Goal: Check status: Check status

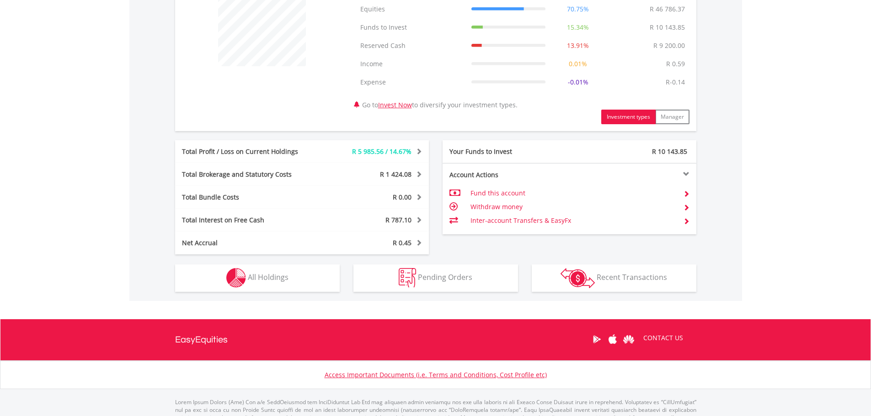
scroll to position [411, 0]
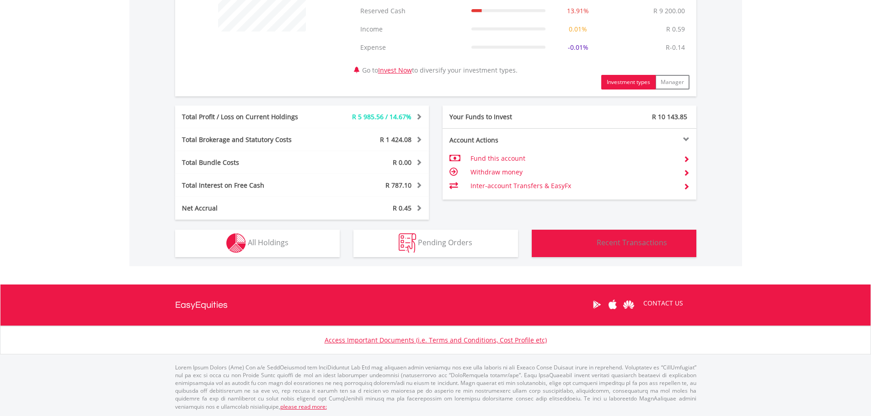
click at [602, 244] on span "Recent Transactions" at bounding box center [631, 243] width 70 height 10
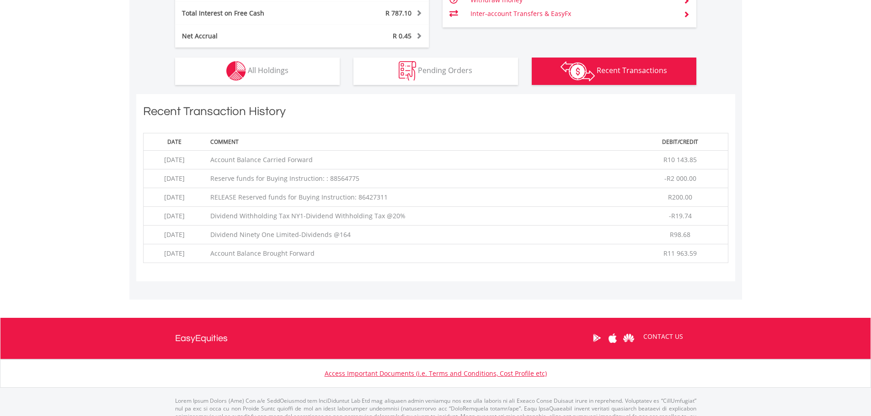
scroll to position [618, 0]
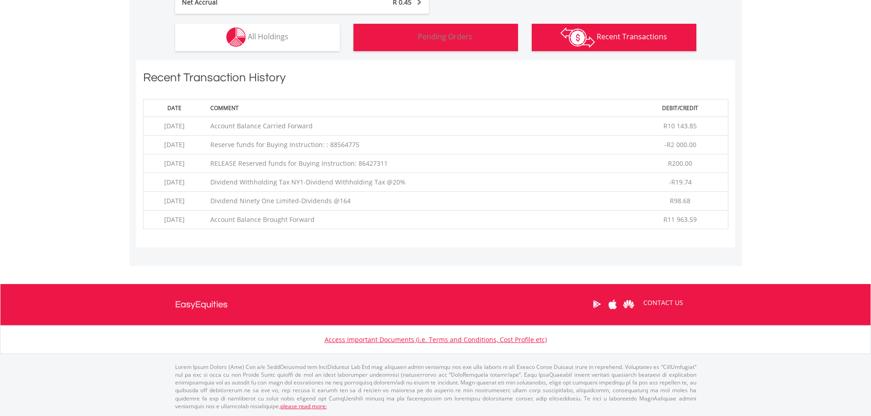
click at [446, 38] on span "Pending Orders" at bounding box center [445, 37] width 54 height 10
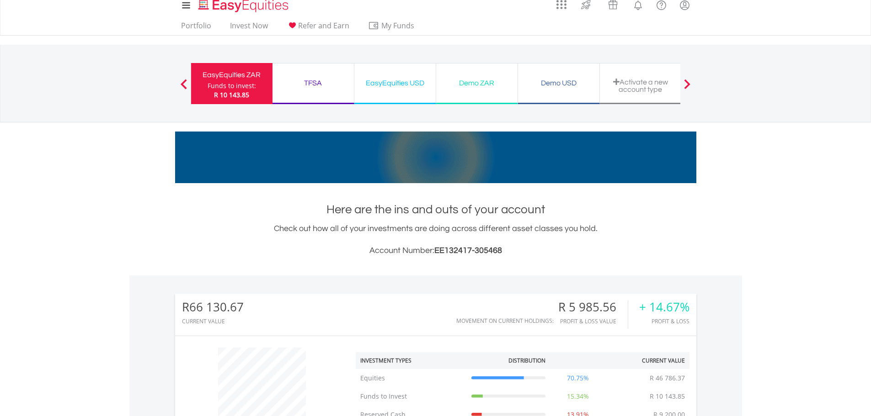
scroll to position [0, 0]
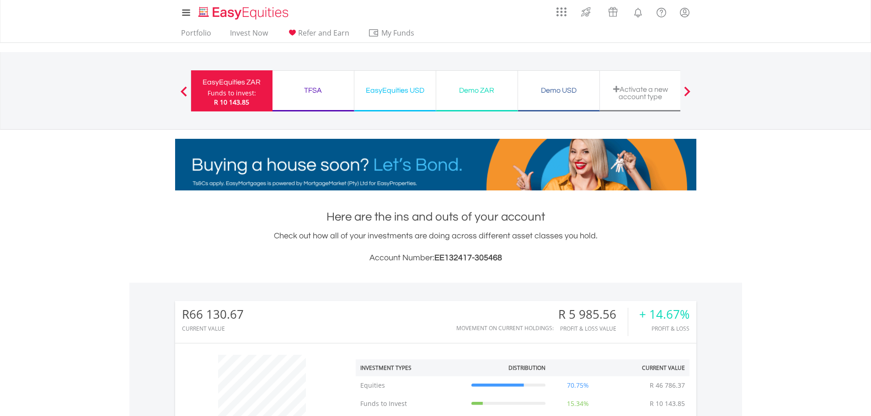
click at [399, 90] on div "EasyEquities USD" at bounding box center [395, 90] width 70 height 13
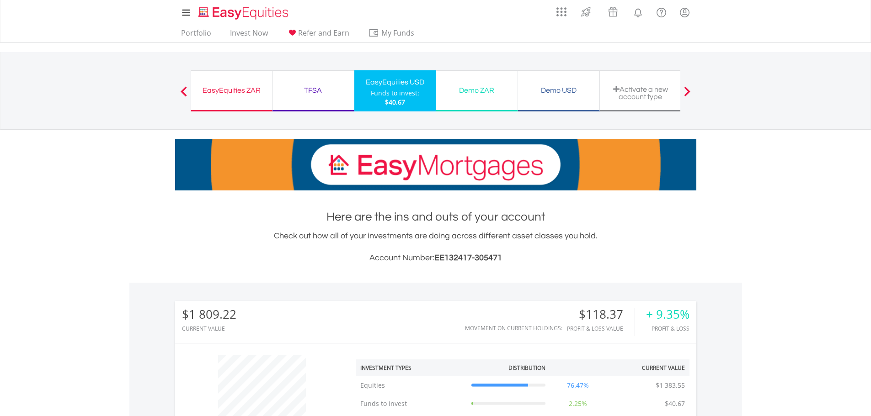
click at [232, 90] on div "EasyEquities ZAR" at bounding box center [232, 90] width 70 height 13
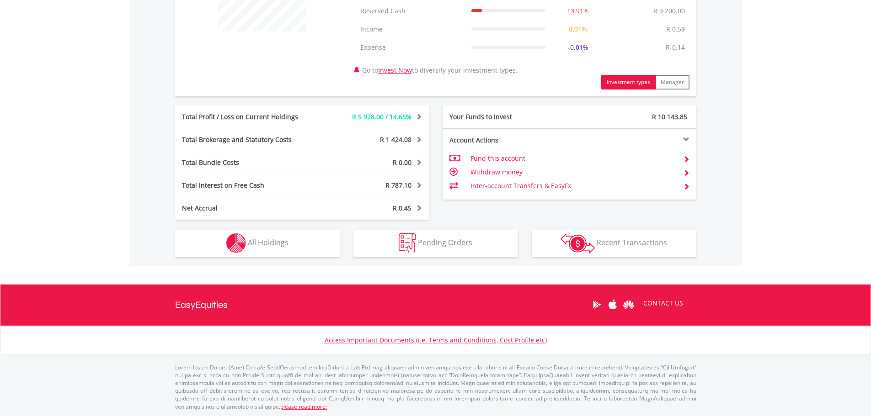
scroll to position [412, 0]
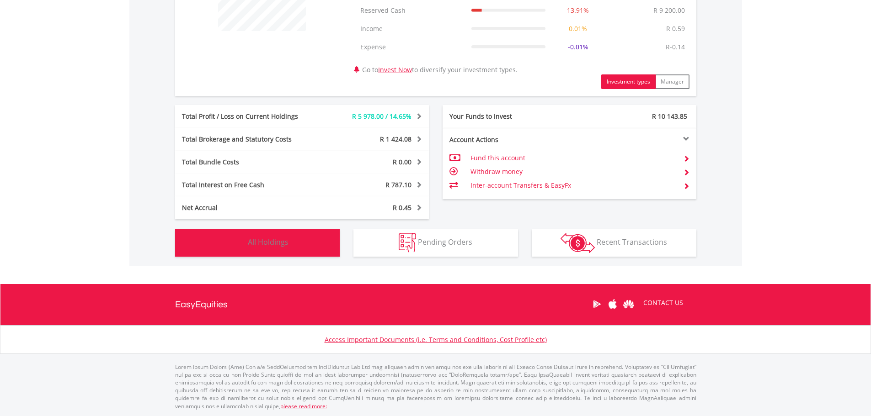
click at [269, 243] on span "All Holdings" at bounding box center [268, 242] width 41 height 10
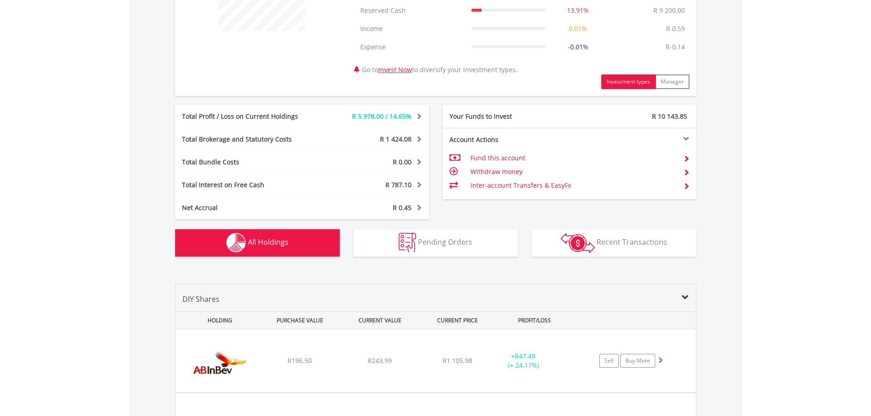
scroll to position [696, 0]
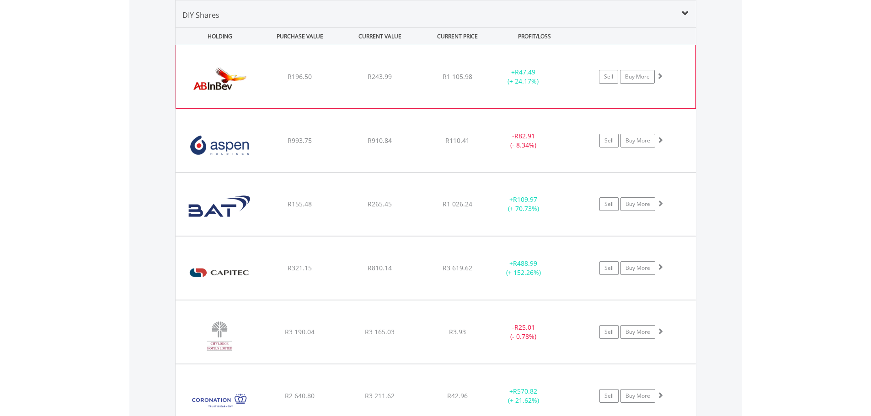
click at [661, 74] on span at bounding box center [659, 76] width 6 height 6
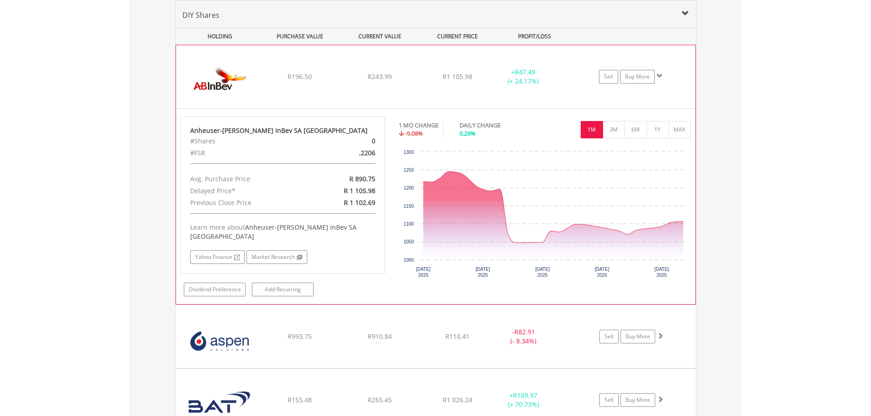
click at [661, 74] on span at bounding box center [659, 76] width 6 height 6
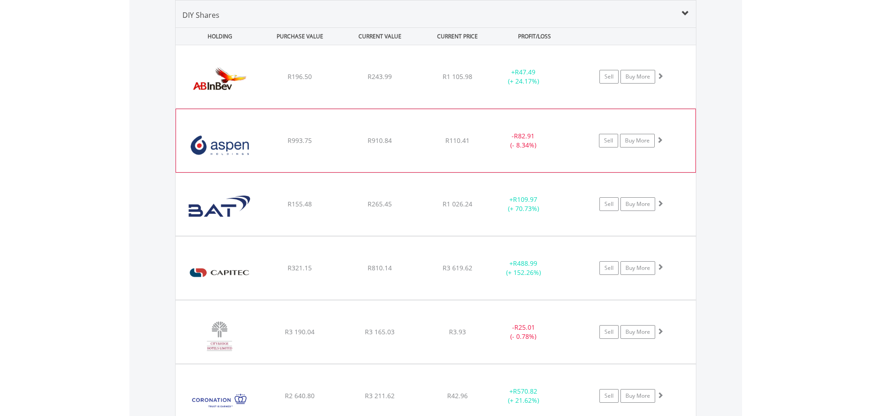
click at [661, 138] on span at bounding box center [659, 140] width 6 height 6
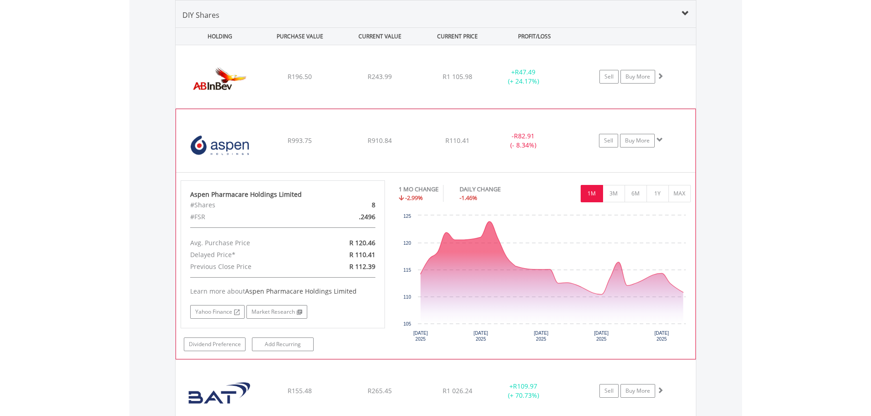
click at [661, 138] on span at bounding box center [659, 140] width 6 height 6
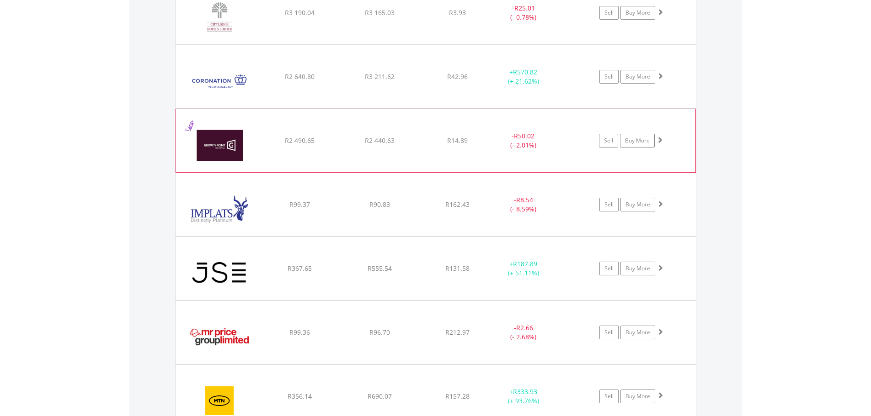
scroll to position [1016, 0]
click at [658, 77] on span at bounding box center [659, 75] width 6 height 6
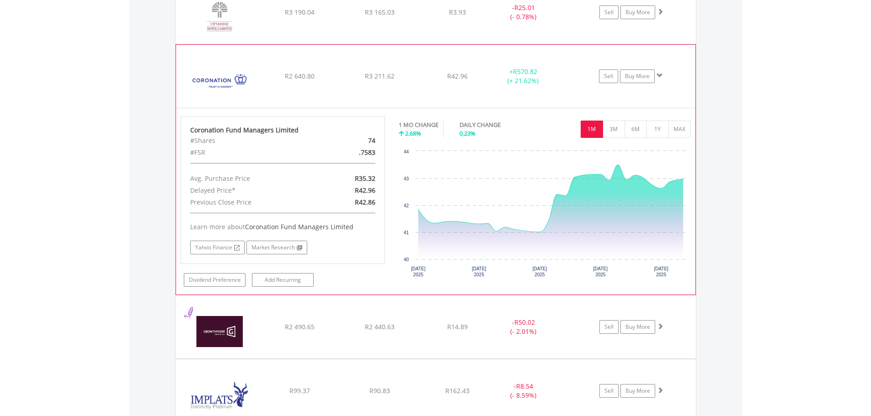
click at [660, 74] on span at bounding box center [659, 75] width 6 height 6
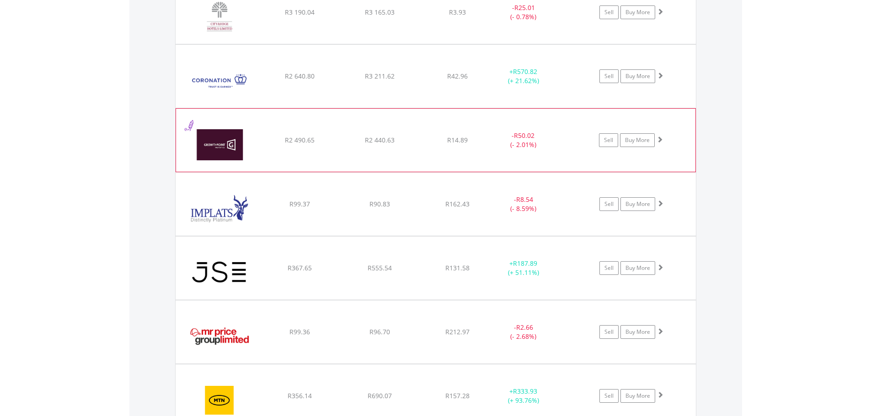
click at [660, 139] on span at bounding box center [659, 139] width 6 height 6
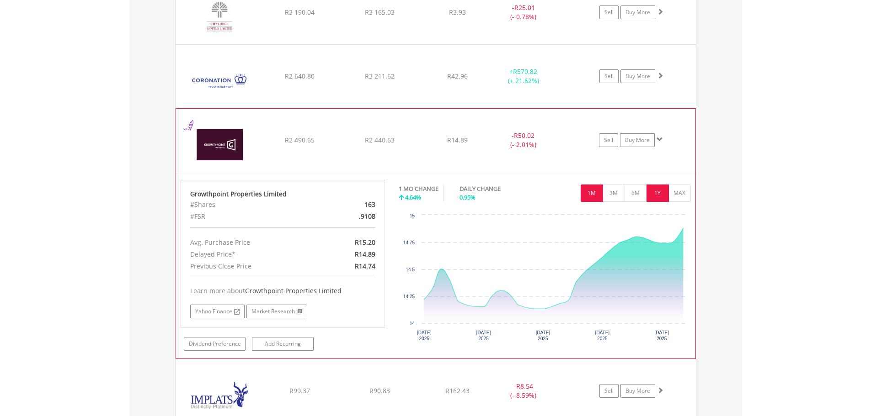
click at [655, 196] on button "1Y" at bounding box center [657, 193] width 22 height 17
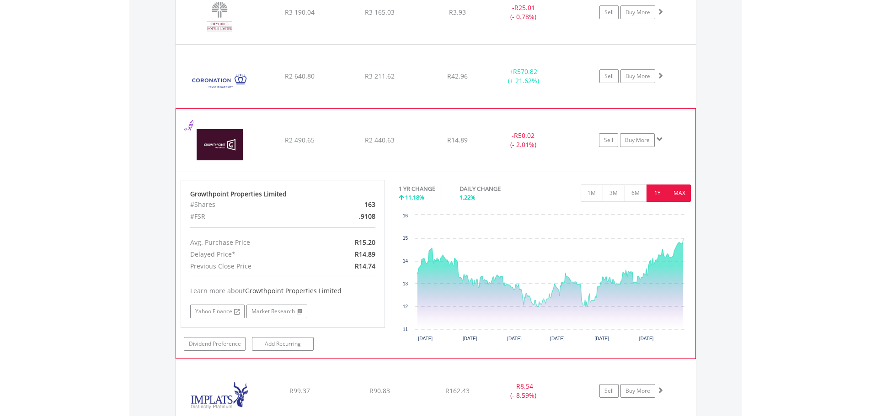
click at [679, 191] on button "MAX" at bounding box center [679, 193] width 22 height 17
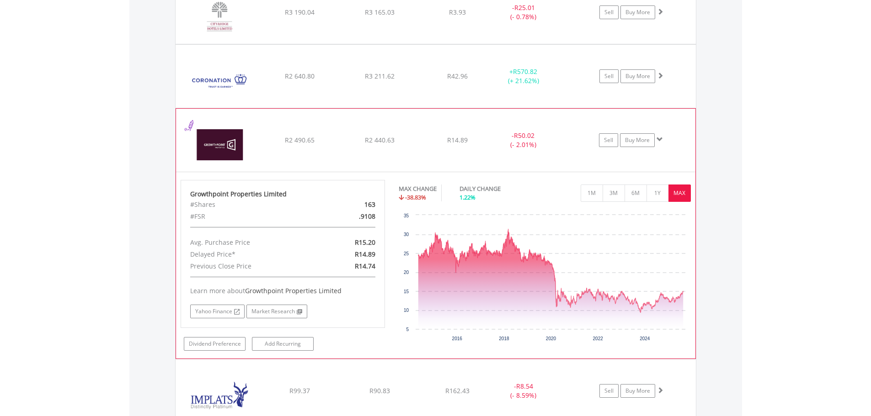
click at [658, 139] on span at bounding box center [659, 139] width 6 height 6
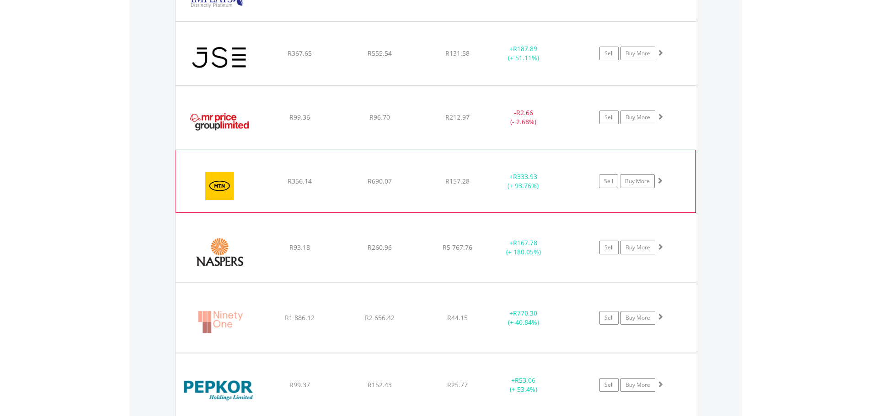
scroll to position [1245, 0]
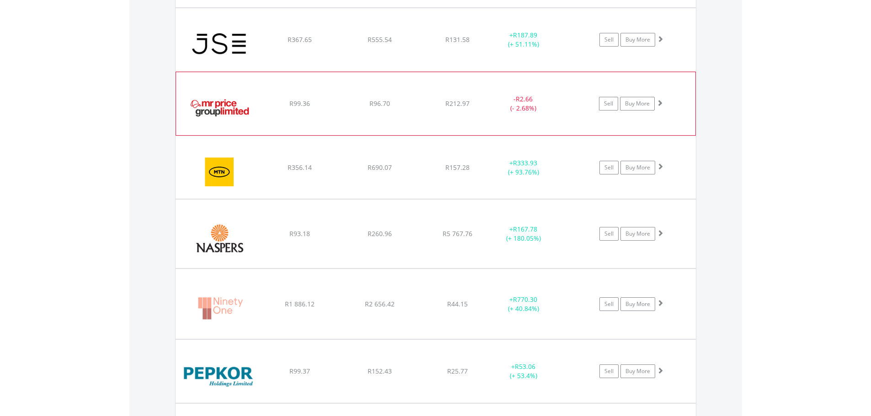
click at [660, 102] on span at bounding box center [659, 103] width 6 height 6
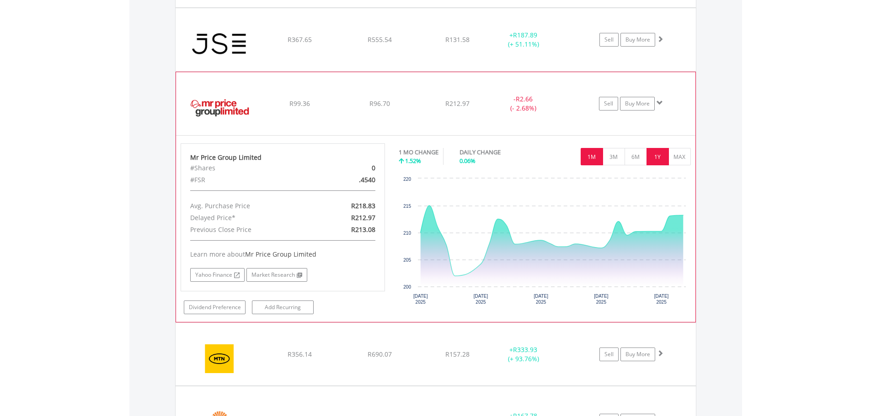
click at [657, 155] on button "1Y" at bounding box center [657, 156] width 22 height 17
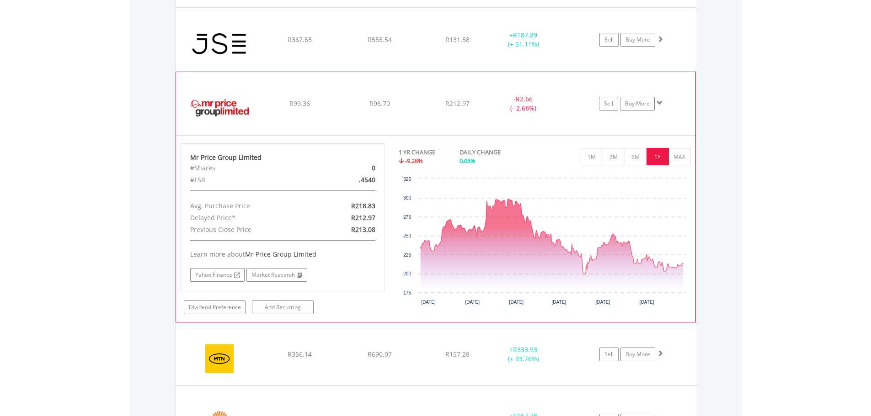
click at [659, 104] on span at bounding box center [659, 103] width 6 height 6
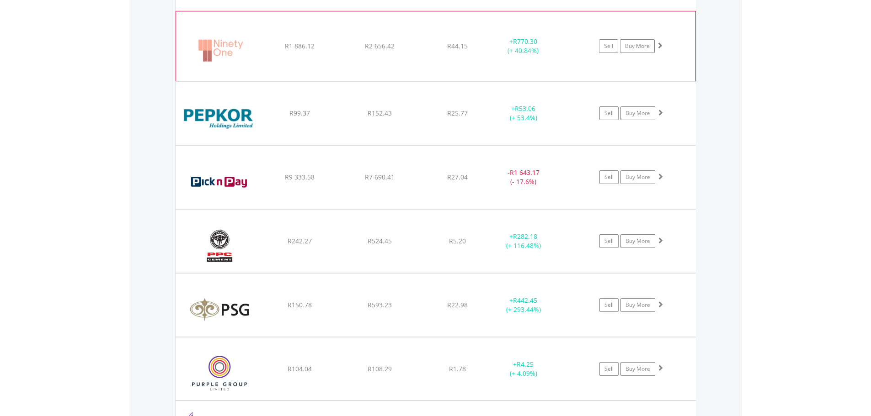
scroll to position [1519, 0]
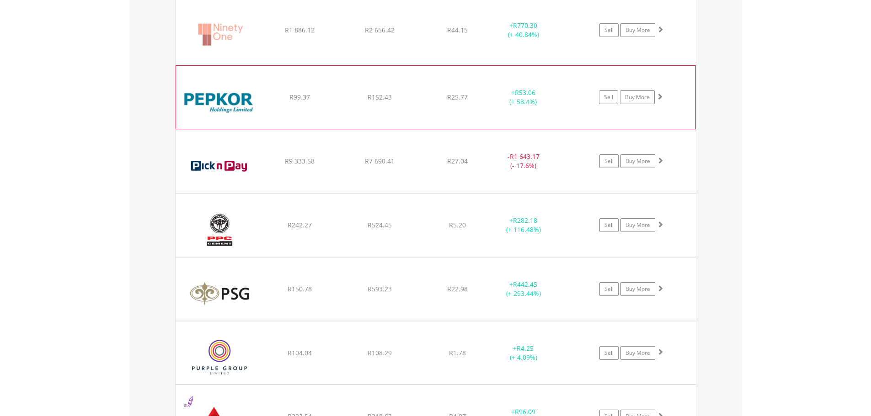
click at [661, 96] on span at bounding box center [659, 96] width 6 height 6
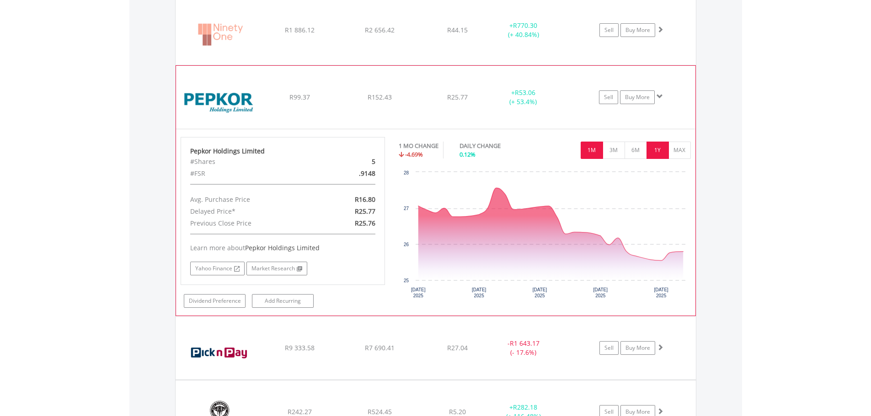
click at [659, 151] on button "1Y" at bounding box center [657, 150] width 22 height 17
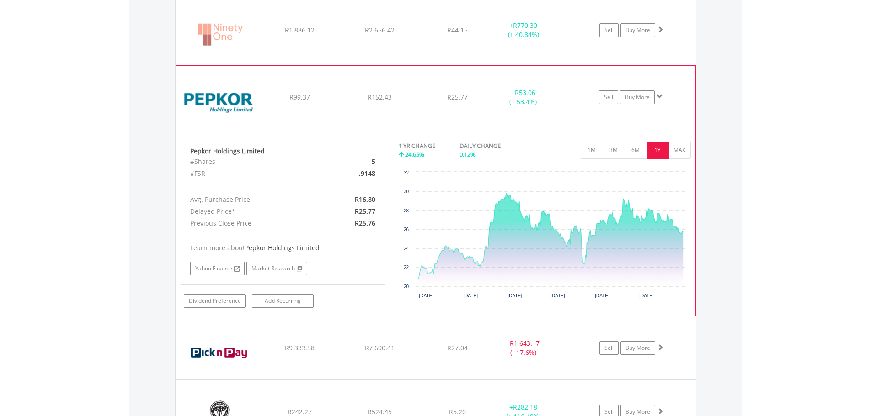
click at [658, 96] on span at bounding box center [659, 96] width 6 height 6
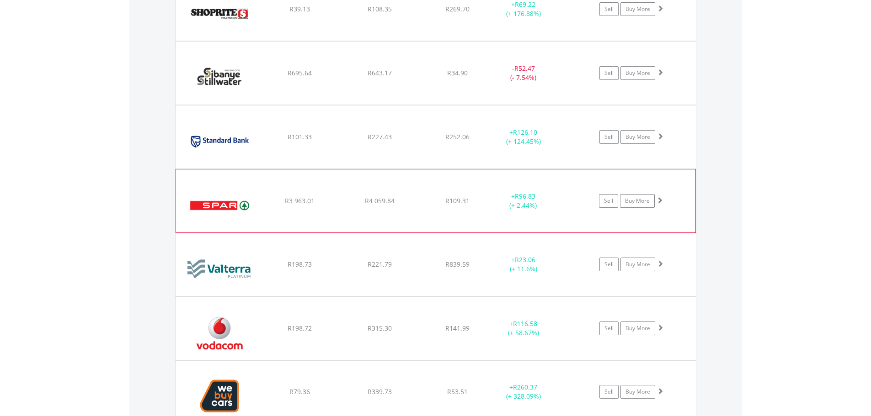
scroll to position [2250, 0]
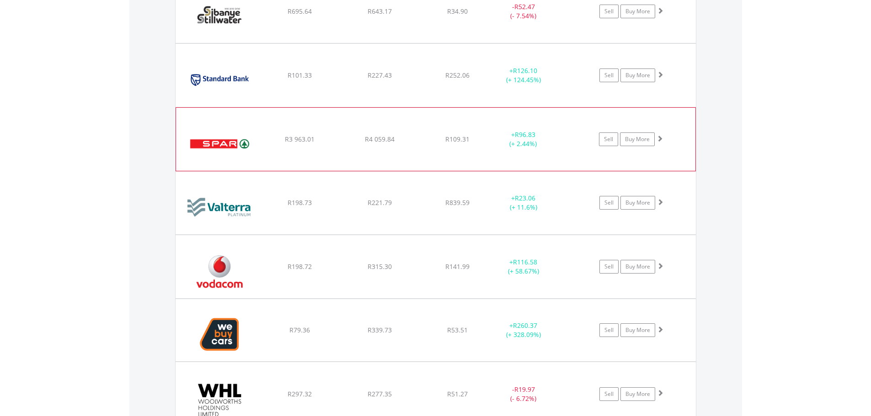
click at [661, 137] on span at bounding box center [659, 138] width 6 height 6
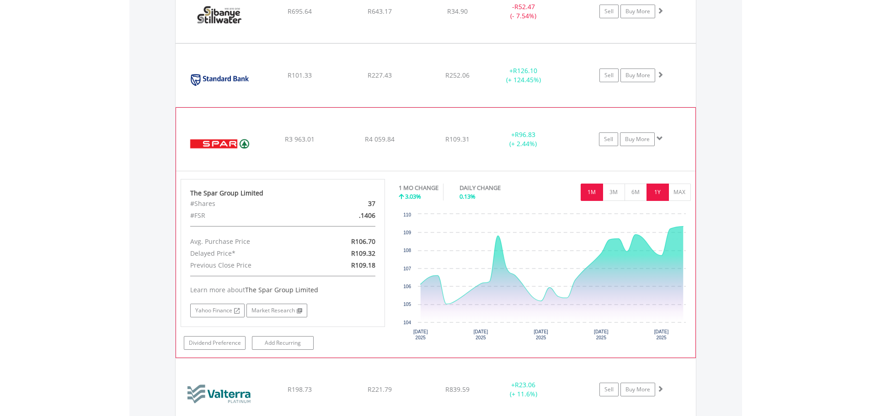
click at [660, 193] on button "1Y" at bounding box center [657, 192] width 22 height 17
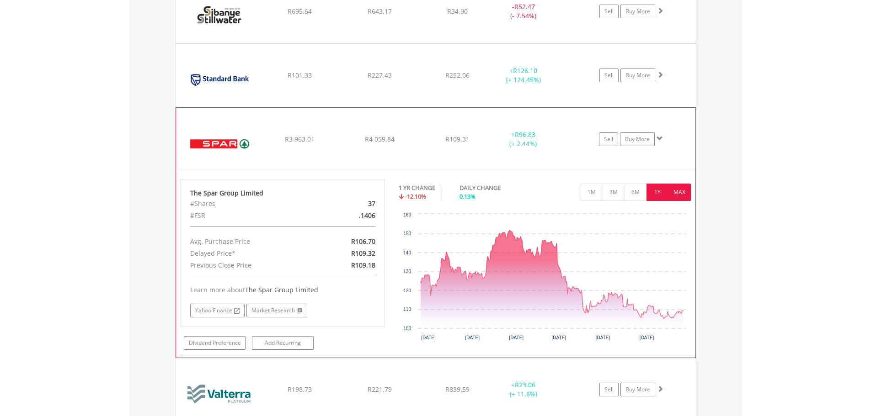
click at [676, 188] on button "MAX" at bounding box center [679, 192] width 22 height 17
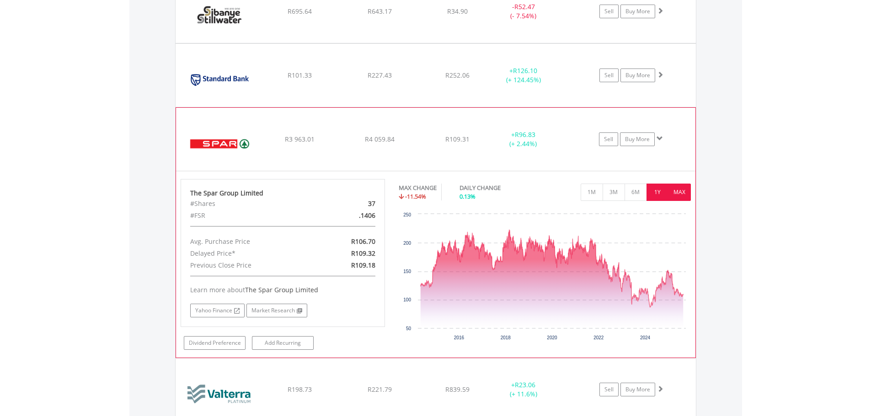
click at [655, 189] on button "1Y" at bounding box center [657, 192] width 22 height 17
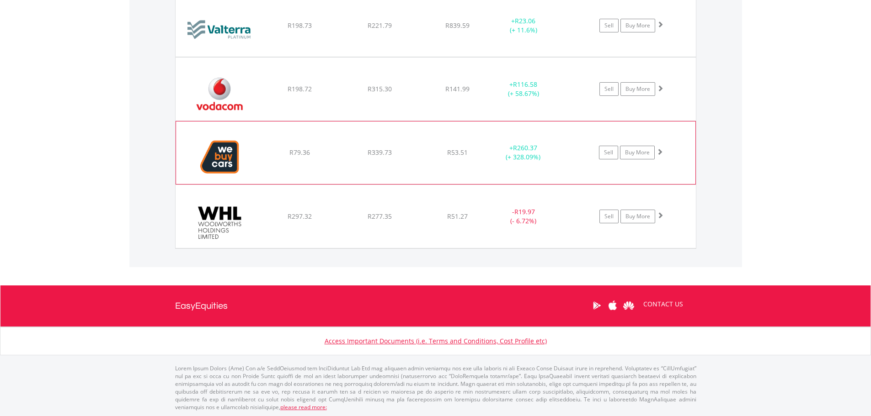
scroll to position [2616, 0]
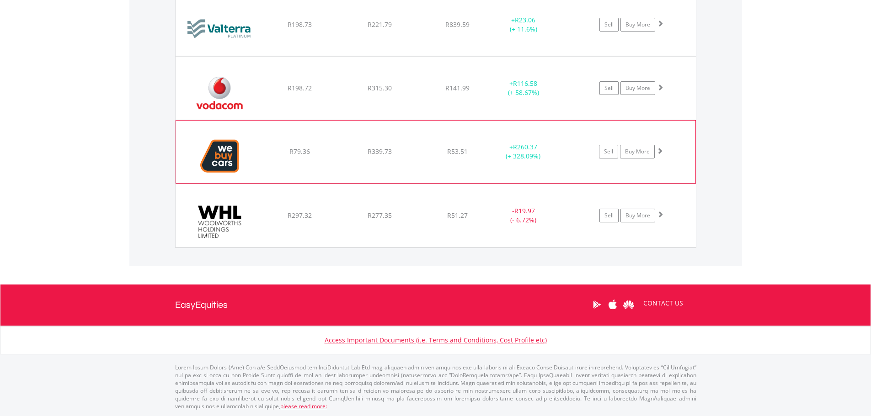
click at [662, 151] on span at bounding box center [659, 151] width 6 height 6
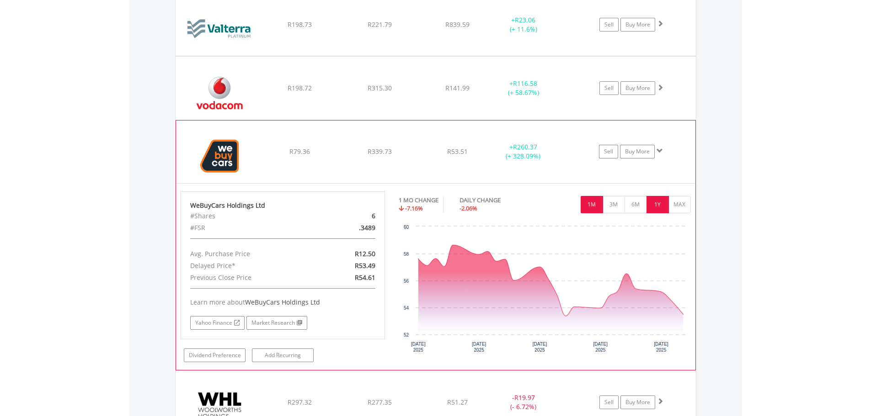
click at [656, 202] on button "1Y" at bounding box center [657, 204] width 22 height 17
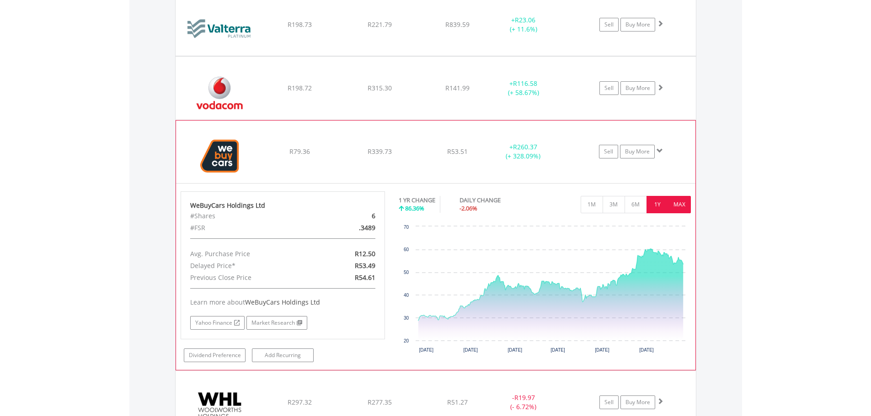
click at [676, 199] on button "MAX" at bounding box center [679, 204] width 22 height 17
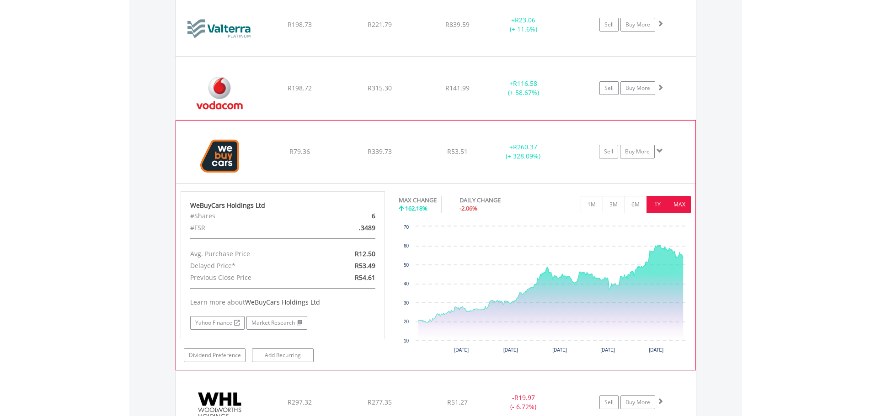
click at [660, 200] on button "1Y" at bounding box center [657, 204] width 22 height 17
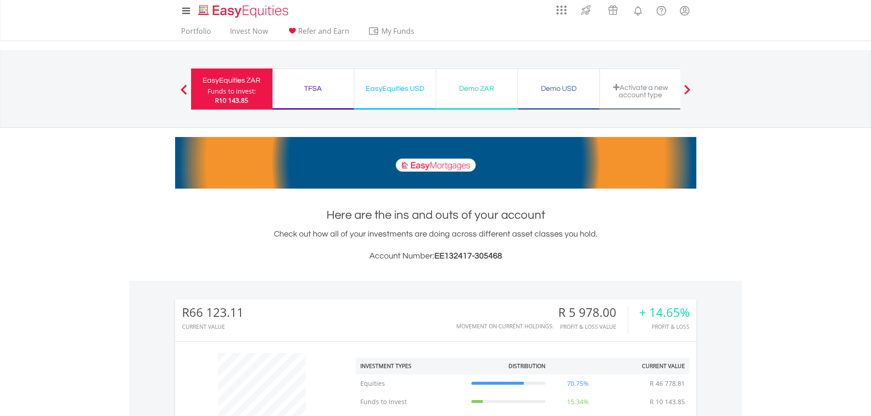
scroll to position [0, 0]
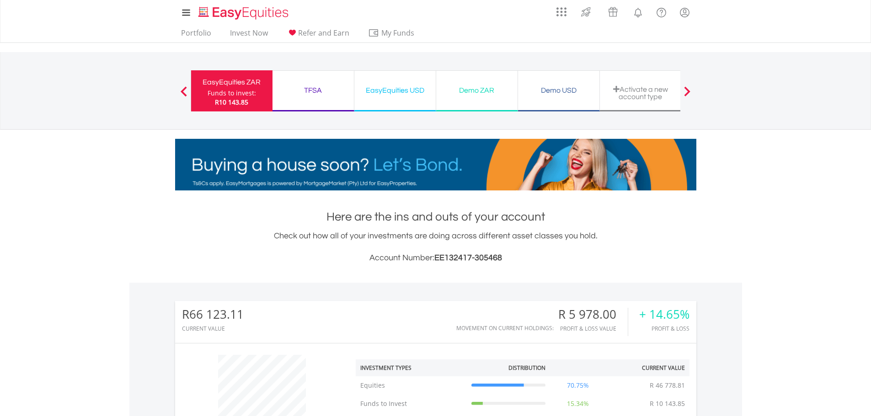
click at [375, 86] on div "EasyEquities USD" at bounding box center [395, 90] width 70 height 13
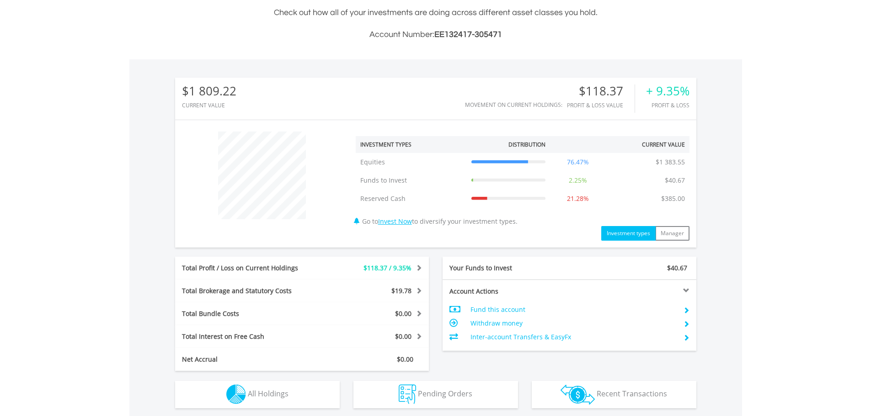
scroll to position [229, 0]
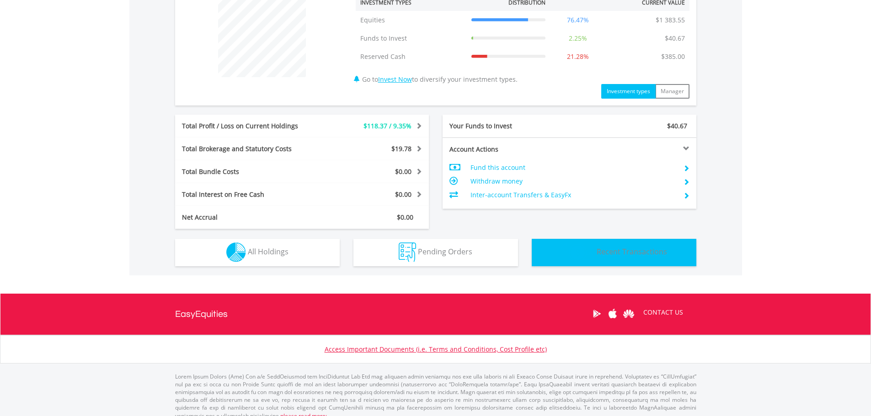
click at [625, 253] on span "Recent Transactions" at bounding box center [631, 252] width 70 height 10
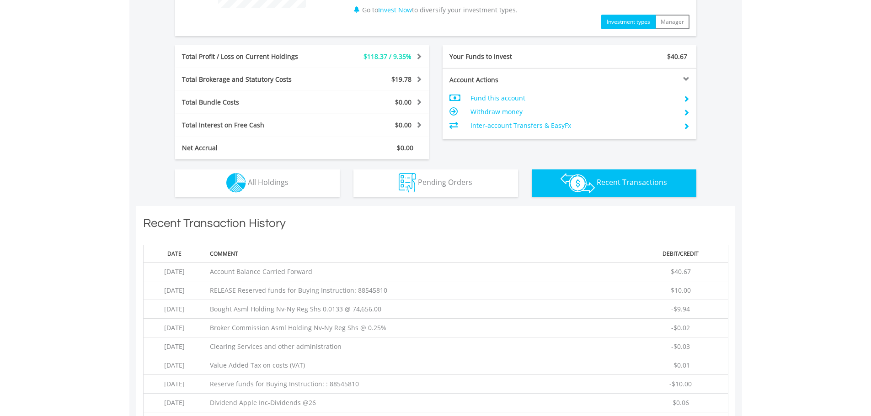
scroll to position [413, 0]
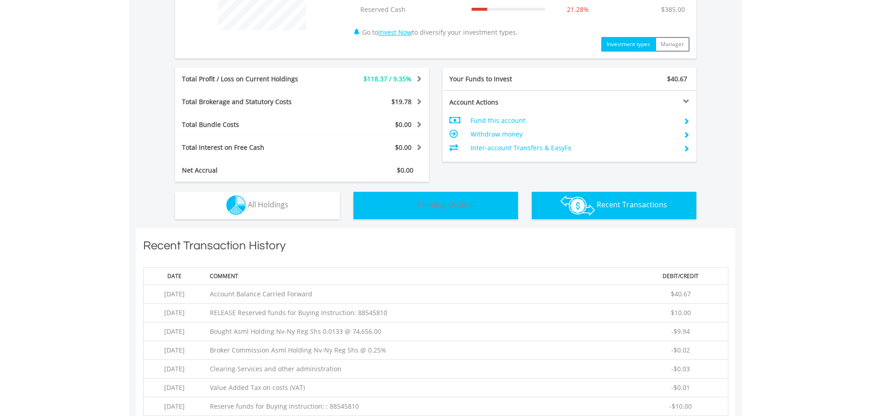
click at [429, 207] on span "Pending Orders" at bounding box center [445, 205] width 54 height 10
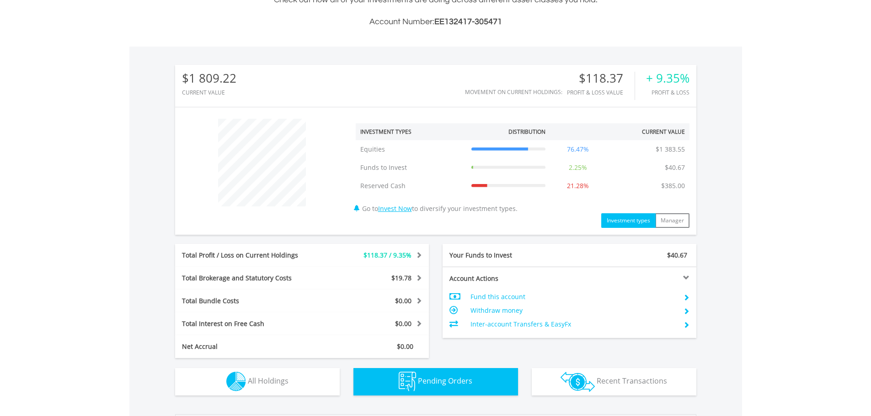
scroll to position [326, 0]
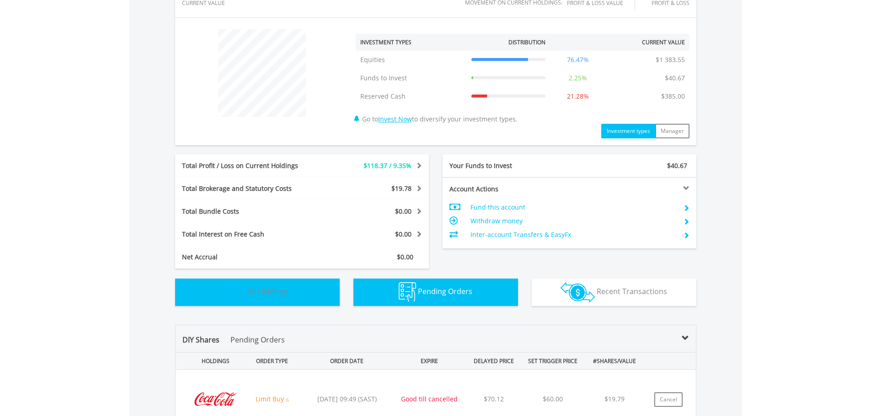
click at [278, 293] on span "All Holdings" at bounding box center [268, 292] width 41 height 10
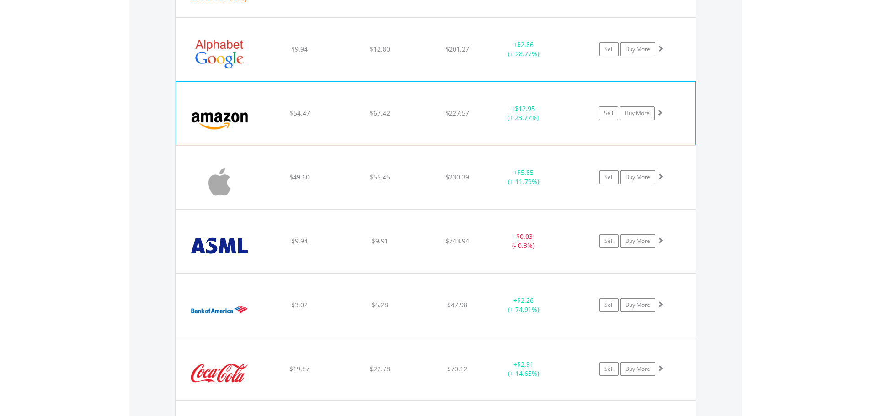
scroll to position [797, 0]
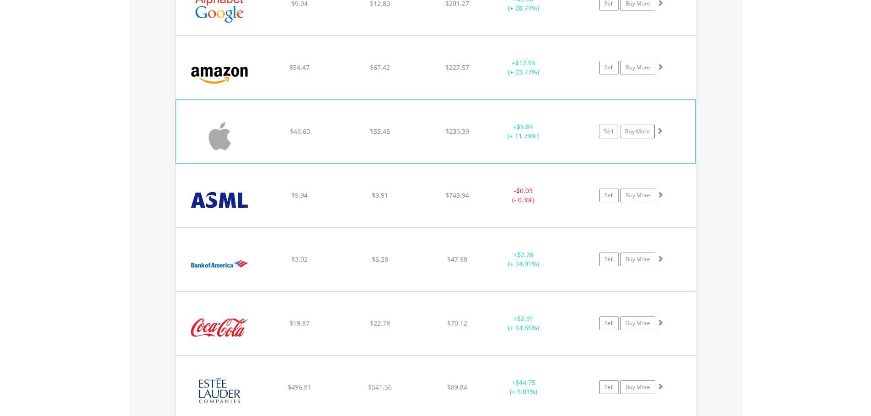
click at [659, 130] on span at bounding box center [659, 131] width 6 height 6
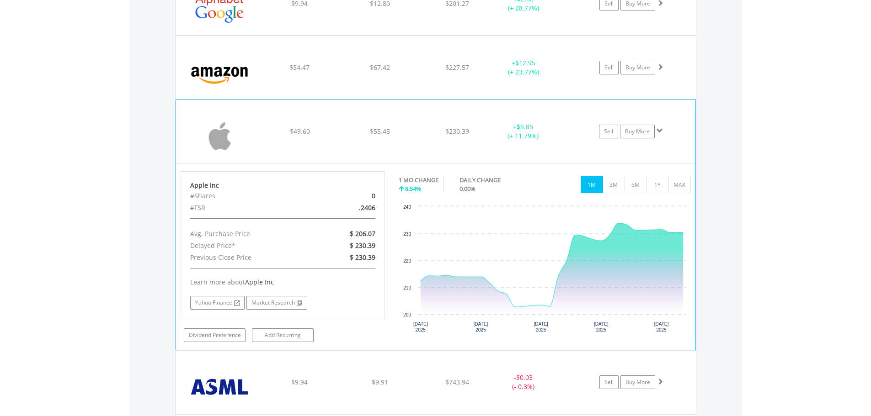
click at [659, 130] on span at bounding box center [659, 131] width 6 height 6
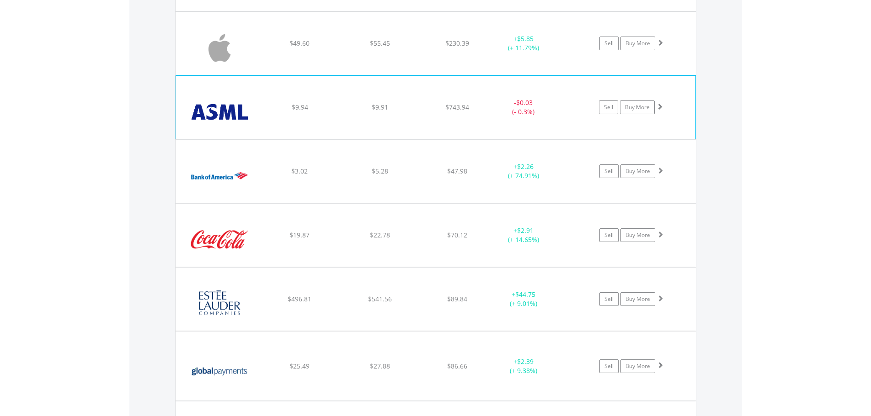
scroll to position [888, 0]
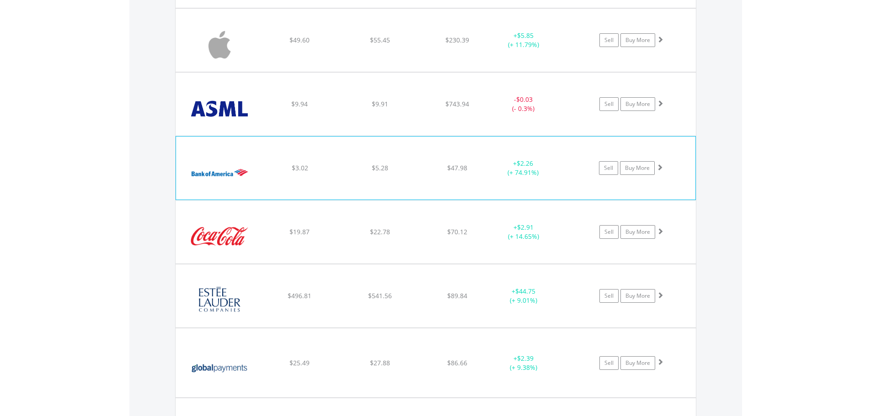
click at [660, 164] on span at bounding box center [659, 167] width 6 height 6
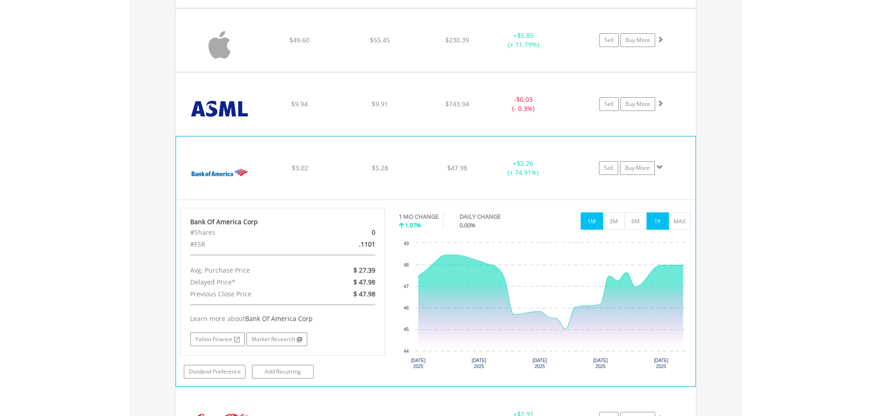
click at [657, 216] on button "1Y" at bounding box center [657, 221] width 22 height 17
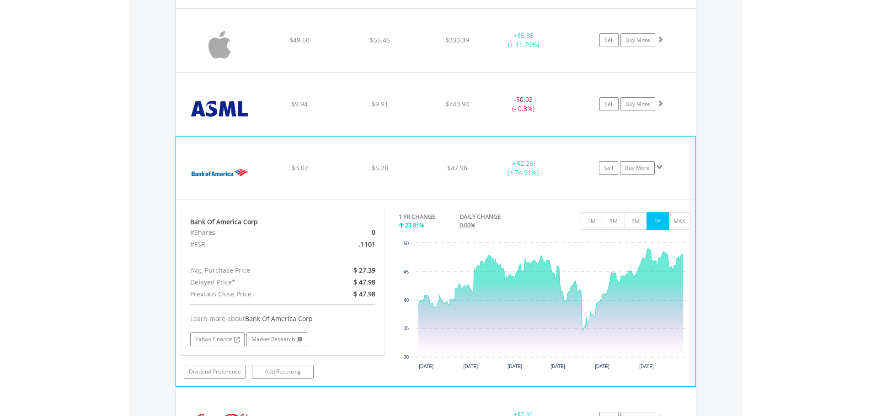
click at [660, 169] on span at bounding box center [659, 167] width 6 height 6
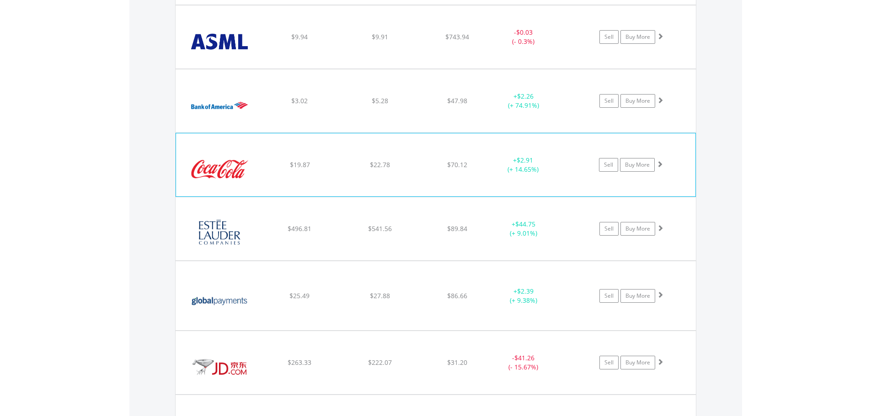
scroll to position [980, 0]
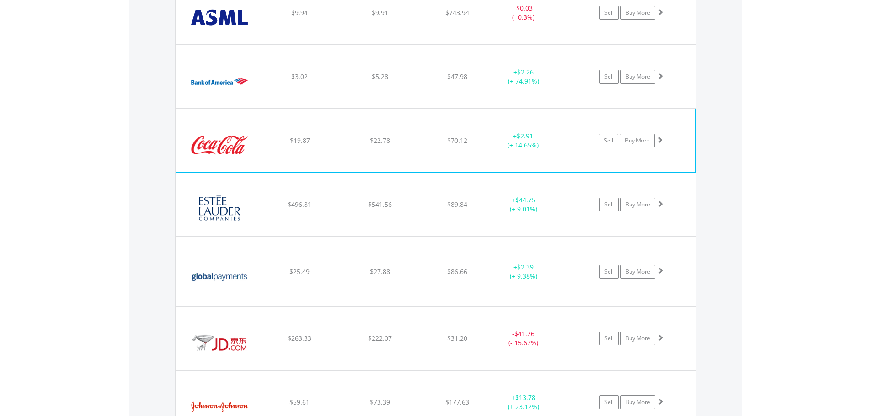
click at [659, 138] on span at bounding box center [659, 140] width 6 height 6
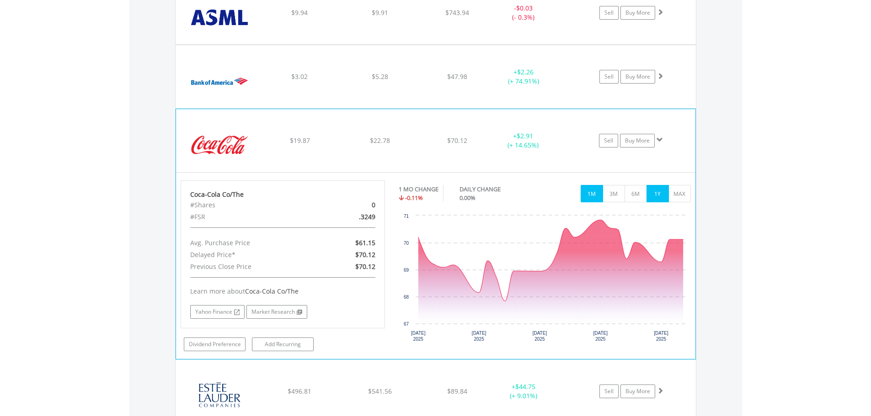
click at [658, 195] on button "1Y" at bounding box center [657, 193] width 22 height 17
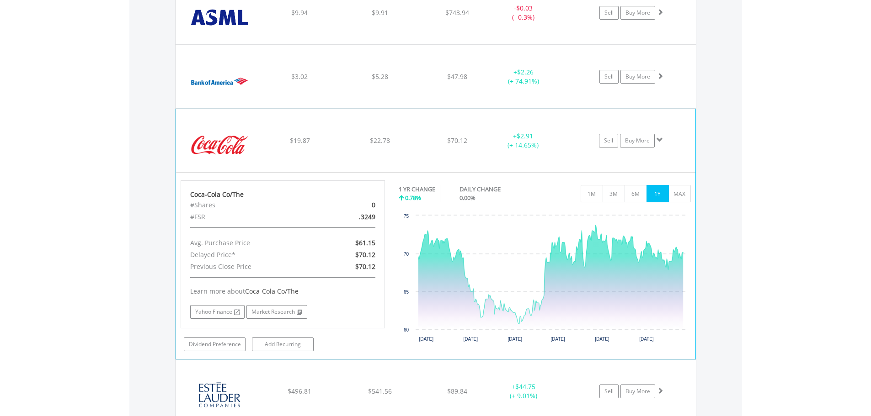
click at [660, 139] on span at bounding box center [659, 140] width 6 height 6
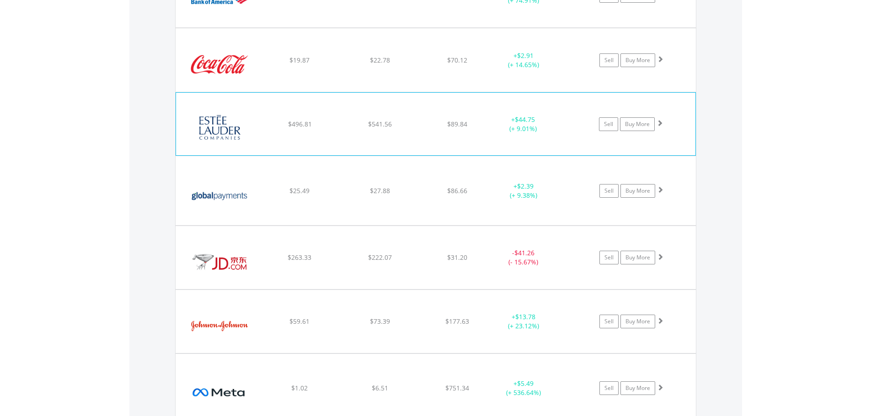
scroll to position [1071, 0]
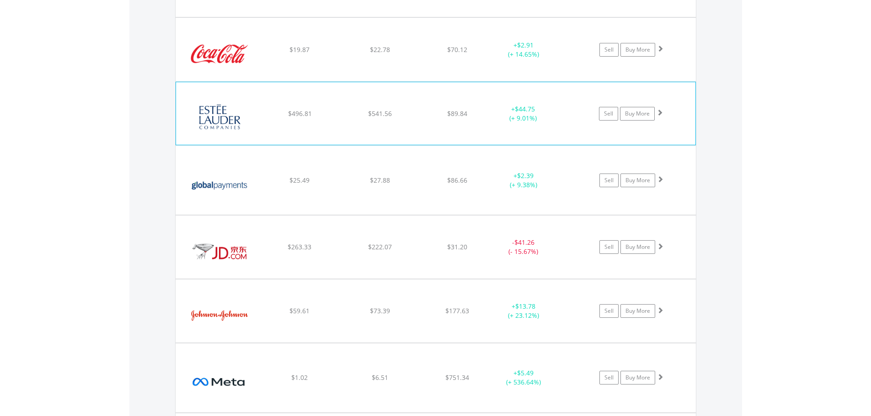
click at [661, 114] on span at bounding box center [659, 112] width 6 height 6
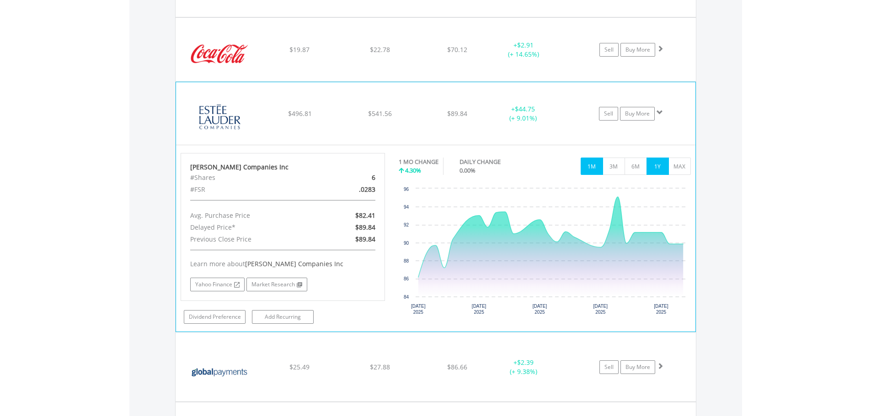
click at [656, 168] on button "1Y" at bounding box center [657, 166] width 22 height 17
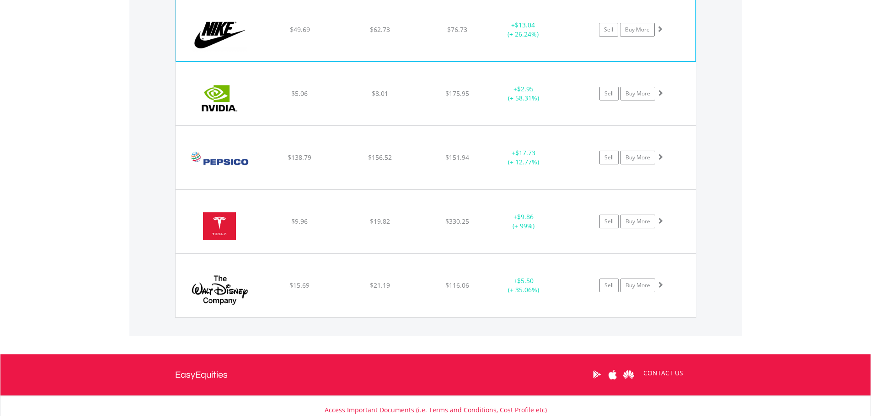
scroll to position [1803, 0]
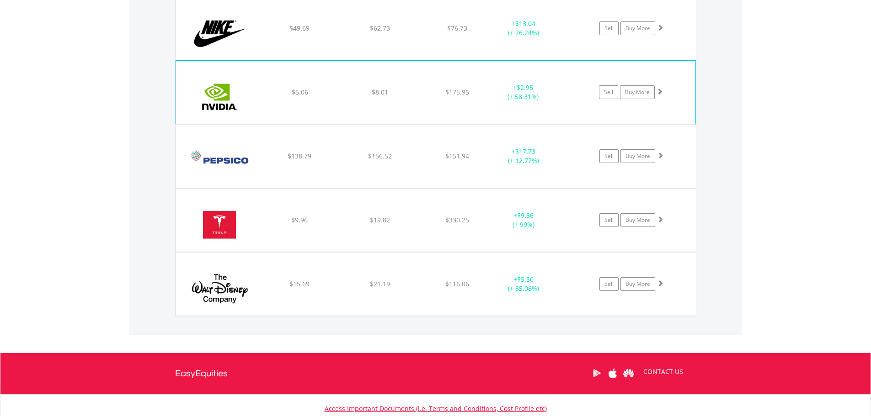
click at [659, 89] on span at bounding box center [659, 91] width 6 height 6
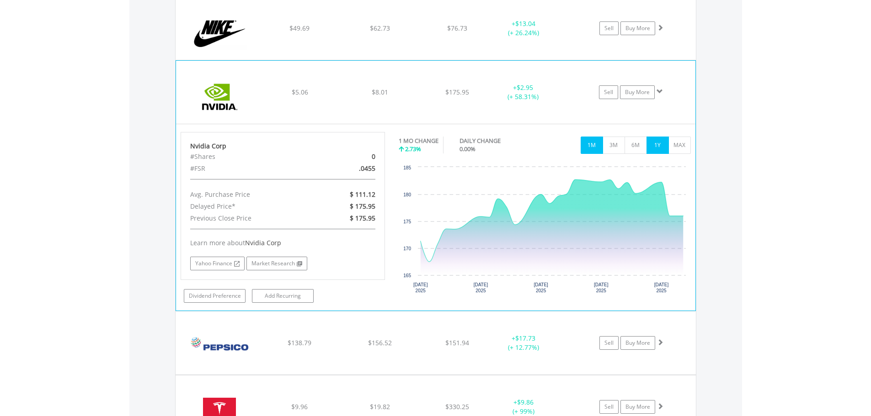
click at [655, 145] on button "1Y" at bounding box center [657, 145] width 22 height 17
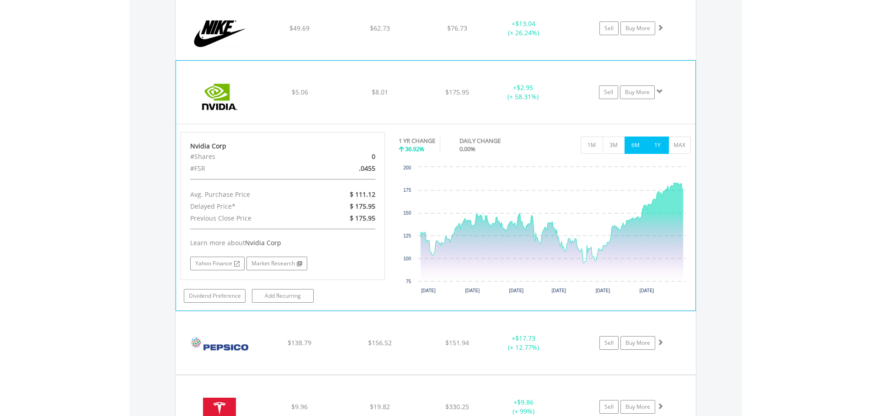
click at [639, 141] on button "6M" at bounding box center [635, 145] width 22 height 17
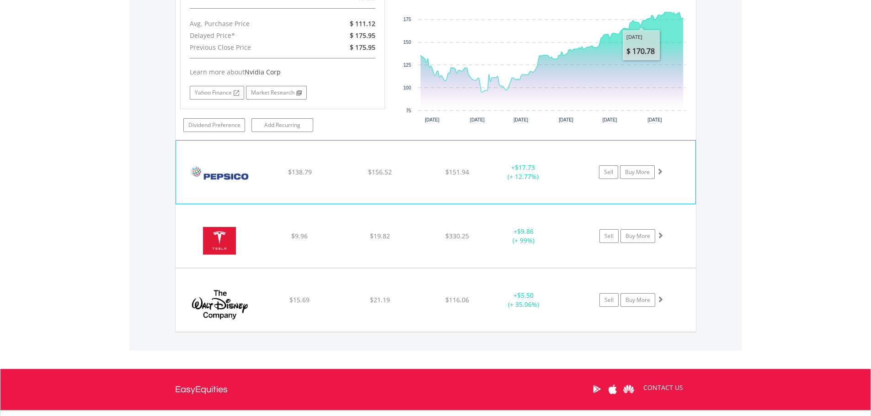
scroll to position [2031, 0]
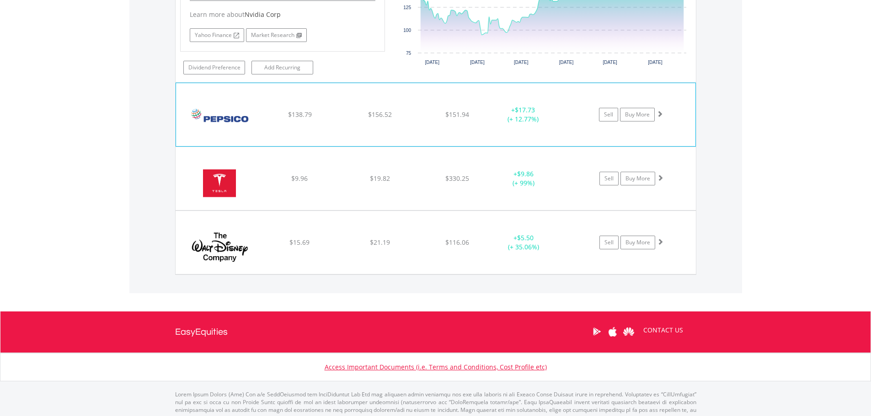
click at [660, 114] on span at bounding box center [659, 114] width 6 height 6
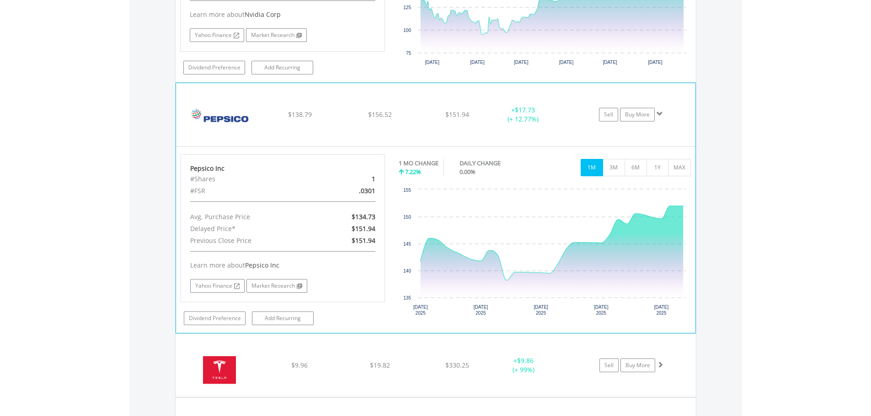
click at [659, 112] on span at bounding box center [659, 114] width 6 height 6
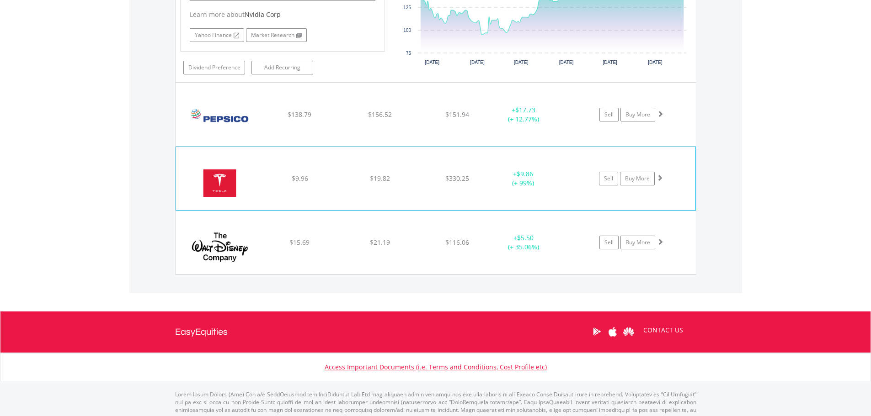
click at [660, 180] on span at bounding box center [659, 178] width 6 height 6
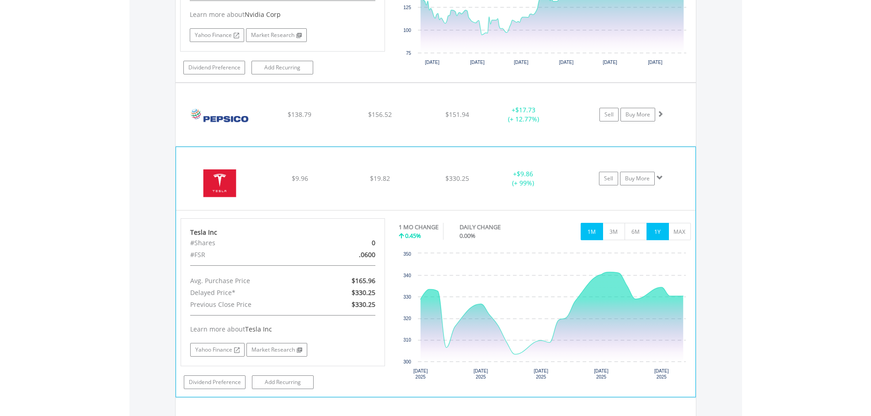
click at [656, 229] on button "1Y" at bounding box center [657, 231] width 22 height 17
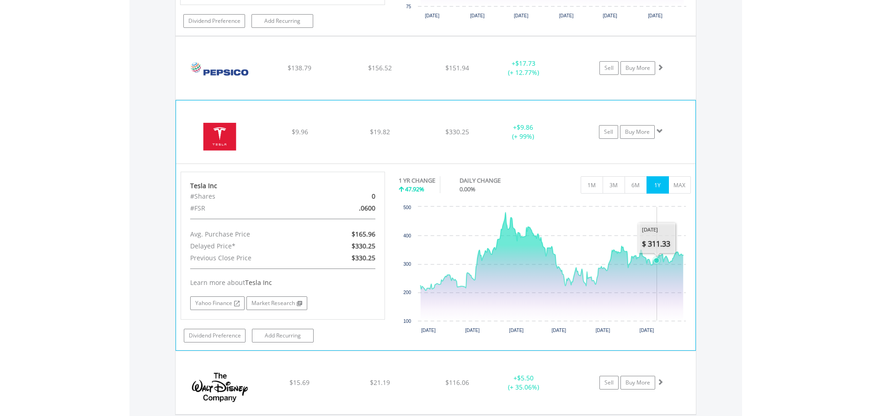
scroll to position [2077, 0]
click at [658, 132] on span at bounding box center [659, 132] width 6 height 6
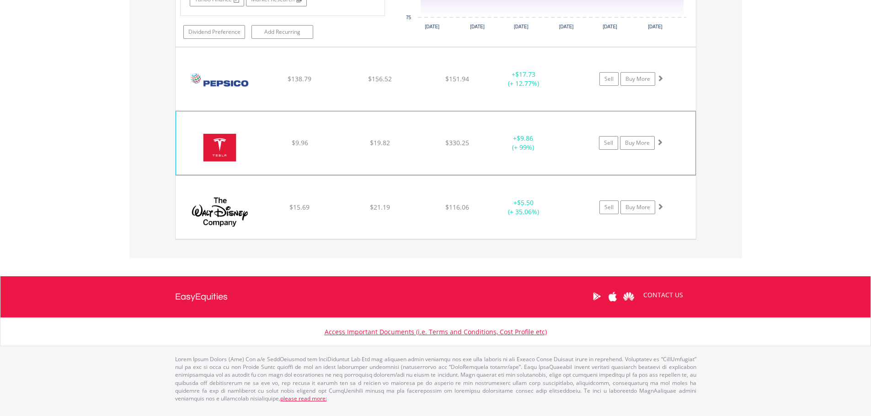
scroll to position [2059, 0]
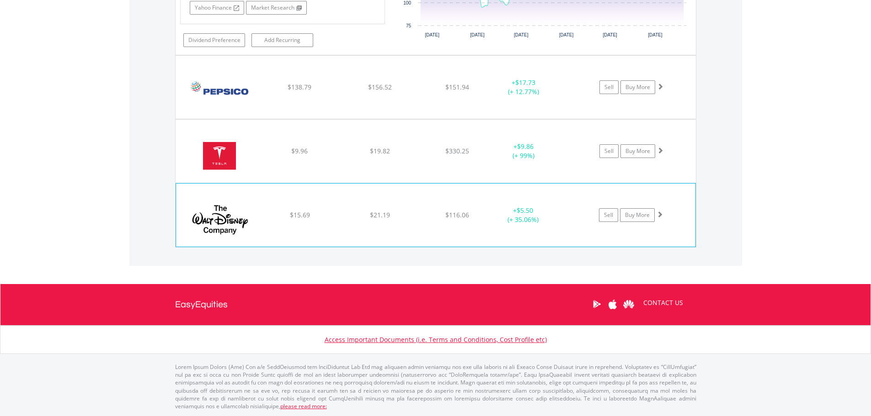
click at [659, 214] on span at bounding box center [659, 214] width 6 height 6
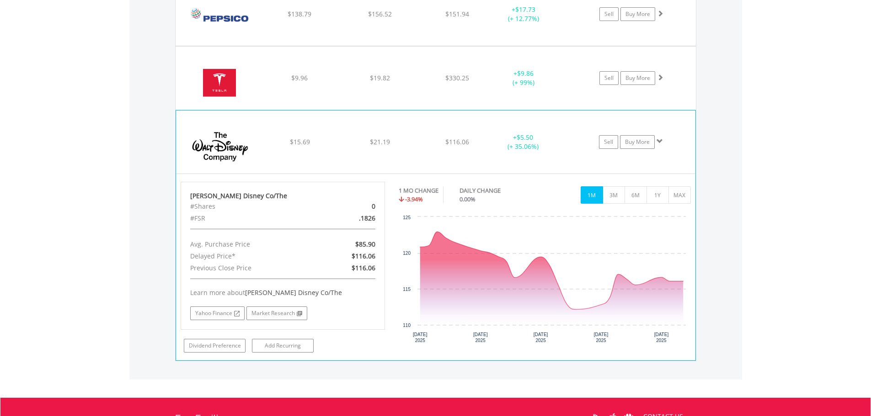
scroll to position [2168, 0]
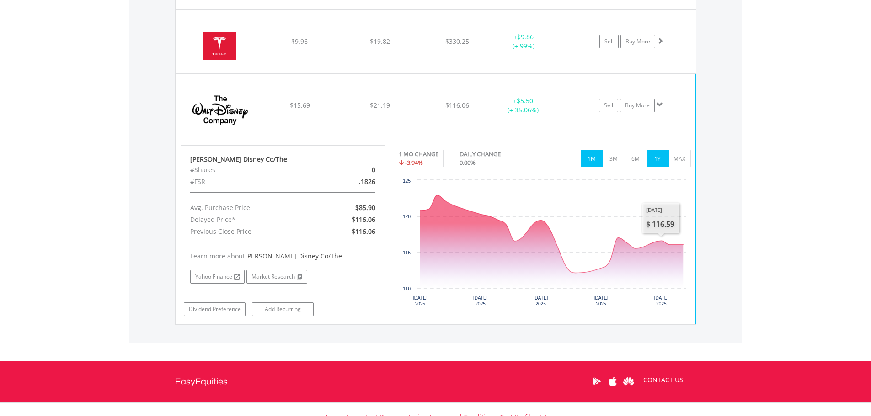
click at [657, 157] on button "1Y" at bounding box center [657, 158] width 22 height 17
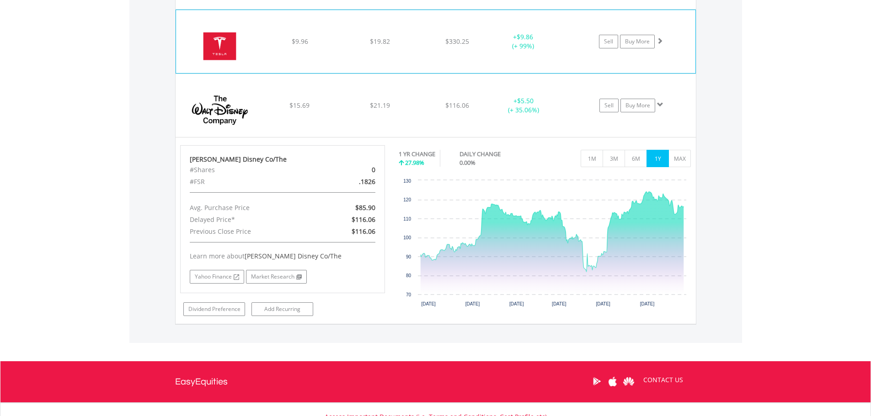
click at [660, 41] on span at bounding box center [659, 40] width 6 height 6
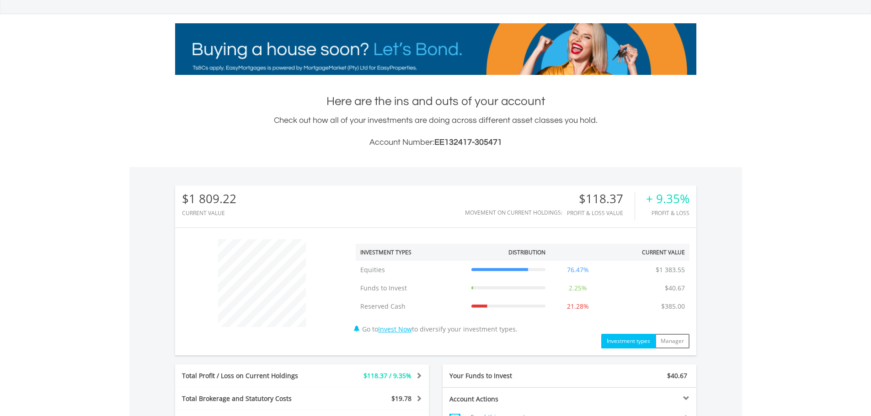
scroll to position [0, 0]
